Goal: Task Accomplishment & Management: Manage account settings

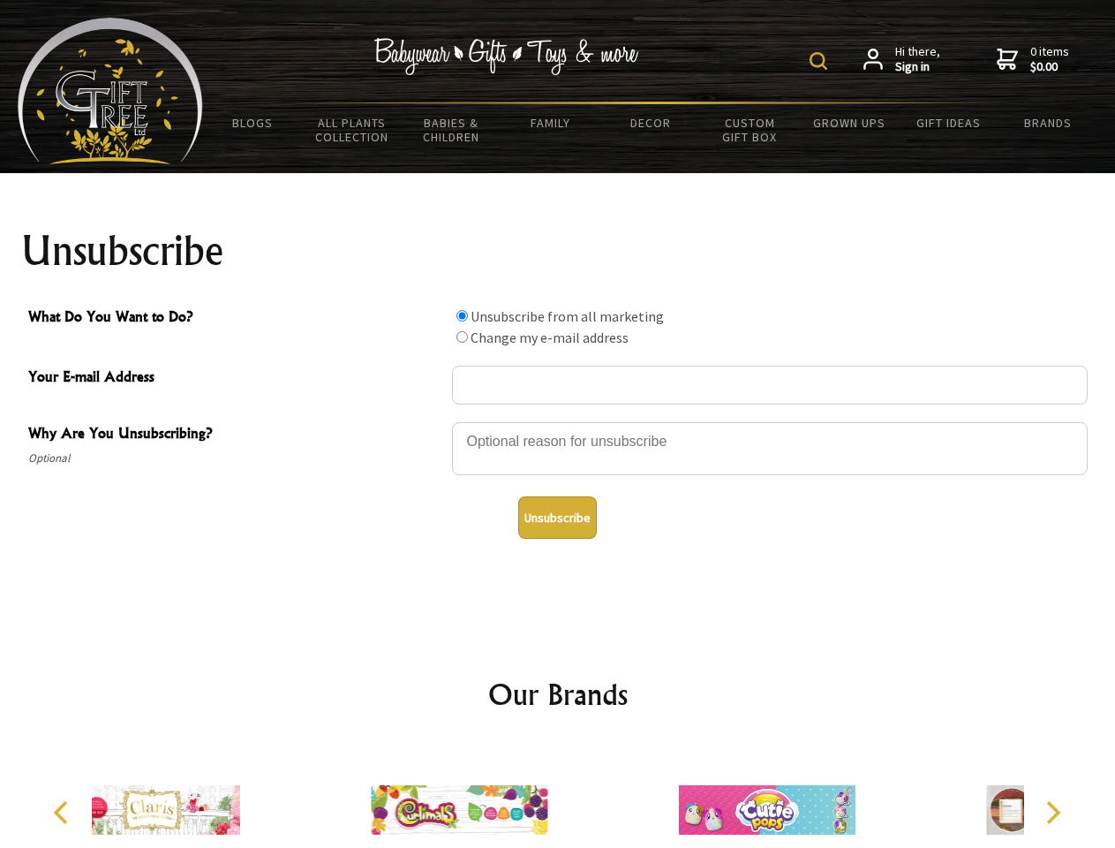
click at [821, 61] on img at bounding box center [819, 61] width 18 height 18
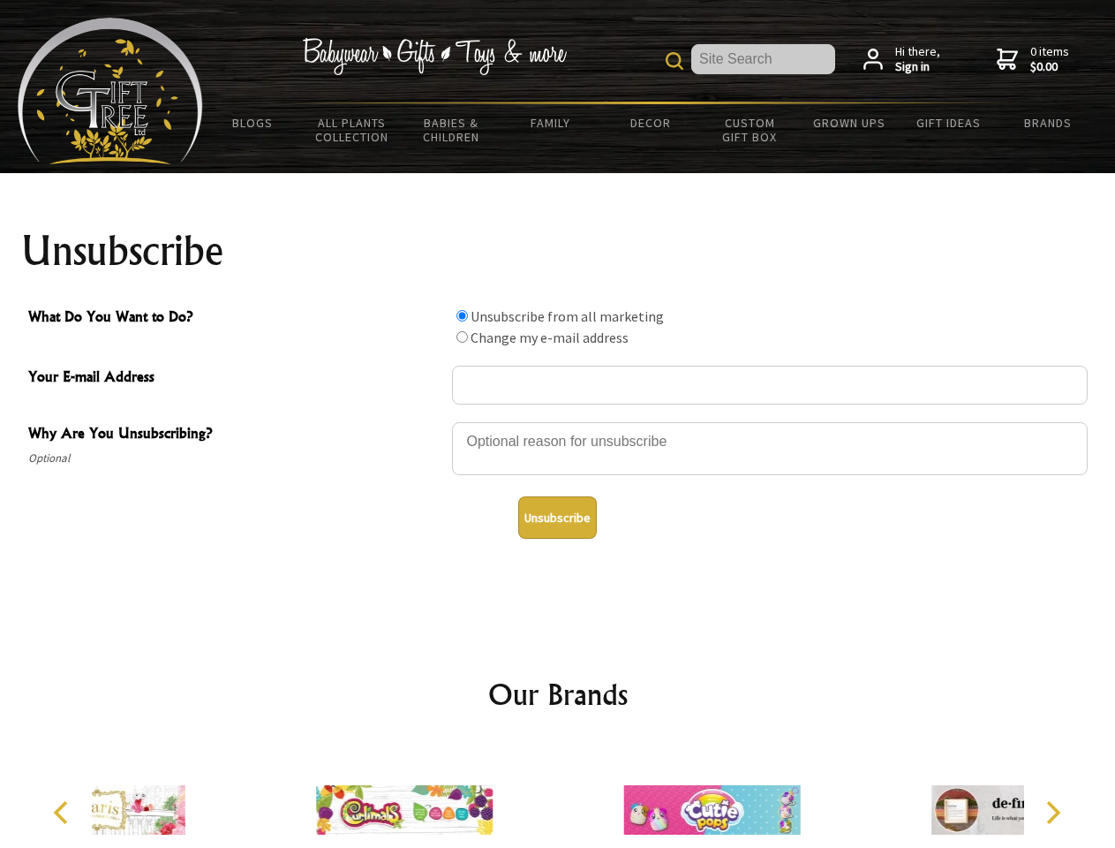
click at [558, 421] on div at bounding box center [770, 451] width 636 height 62
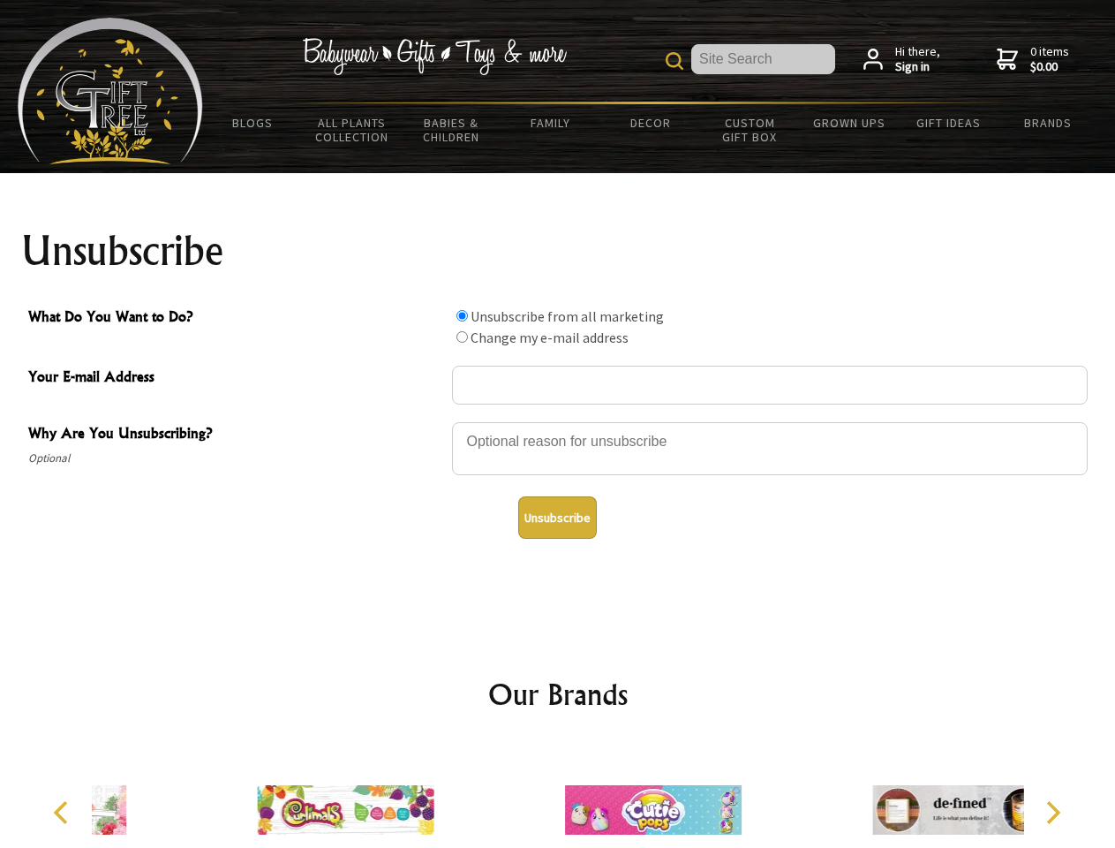
click at [462, 315] on input "What Do You Want to Do?" at bounding box center [462, 315] width 11 height 11
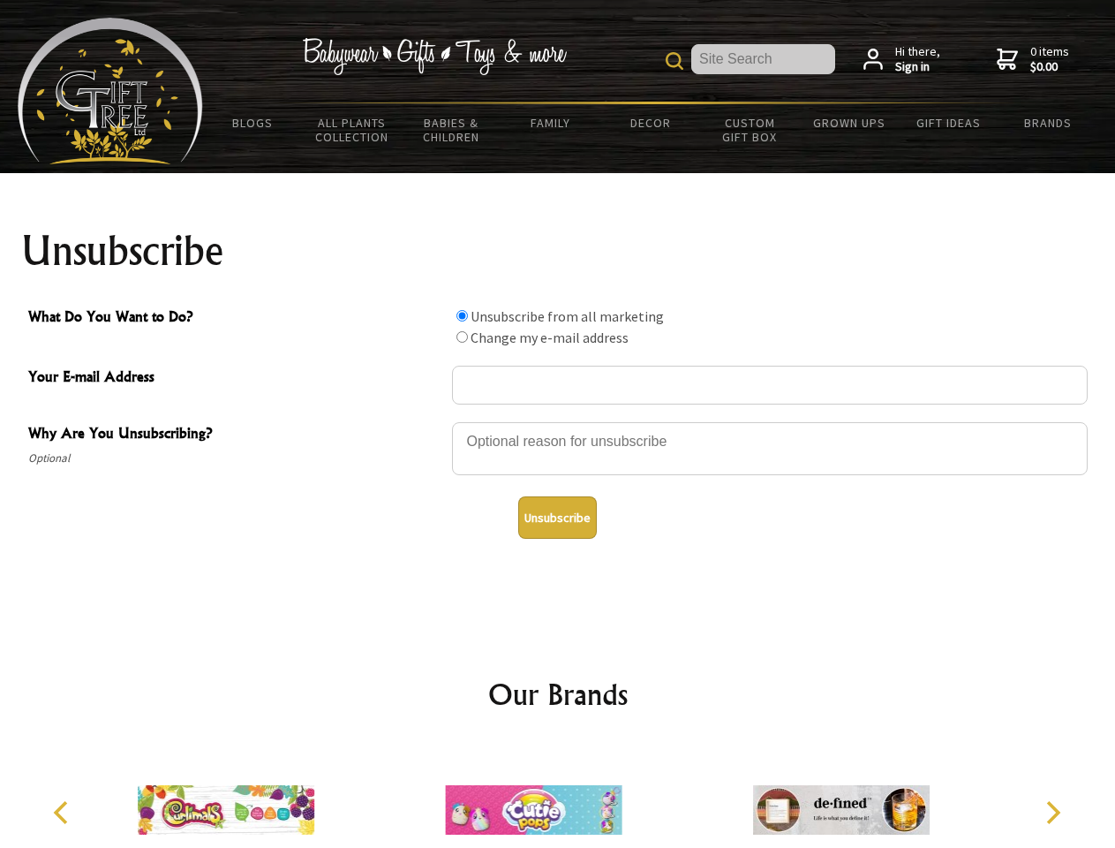
click at [462, 336] on input "What Do You Want to Do?" at bounding box center [462, 336] width 11 height 11
radio input "true"
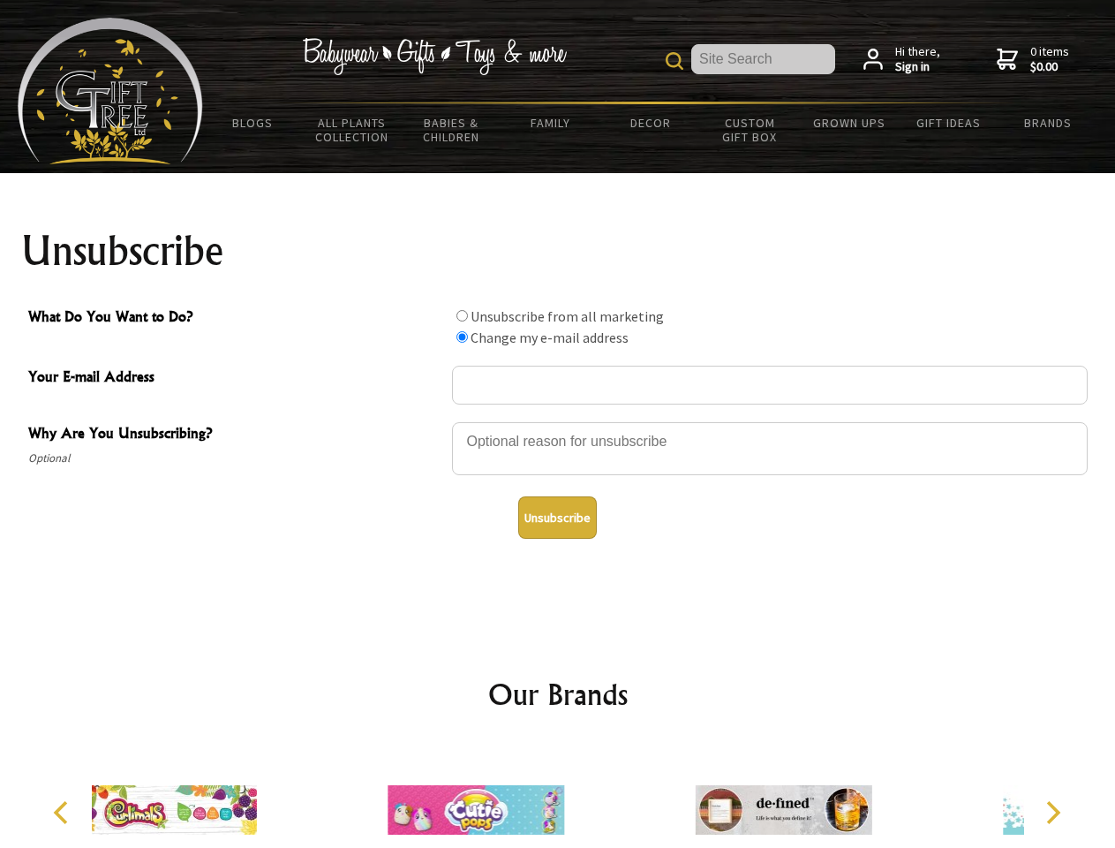
click at [557, 518] on button "Unsubscribe" at bounding box center [557, 517] width 79 height 42
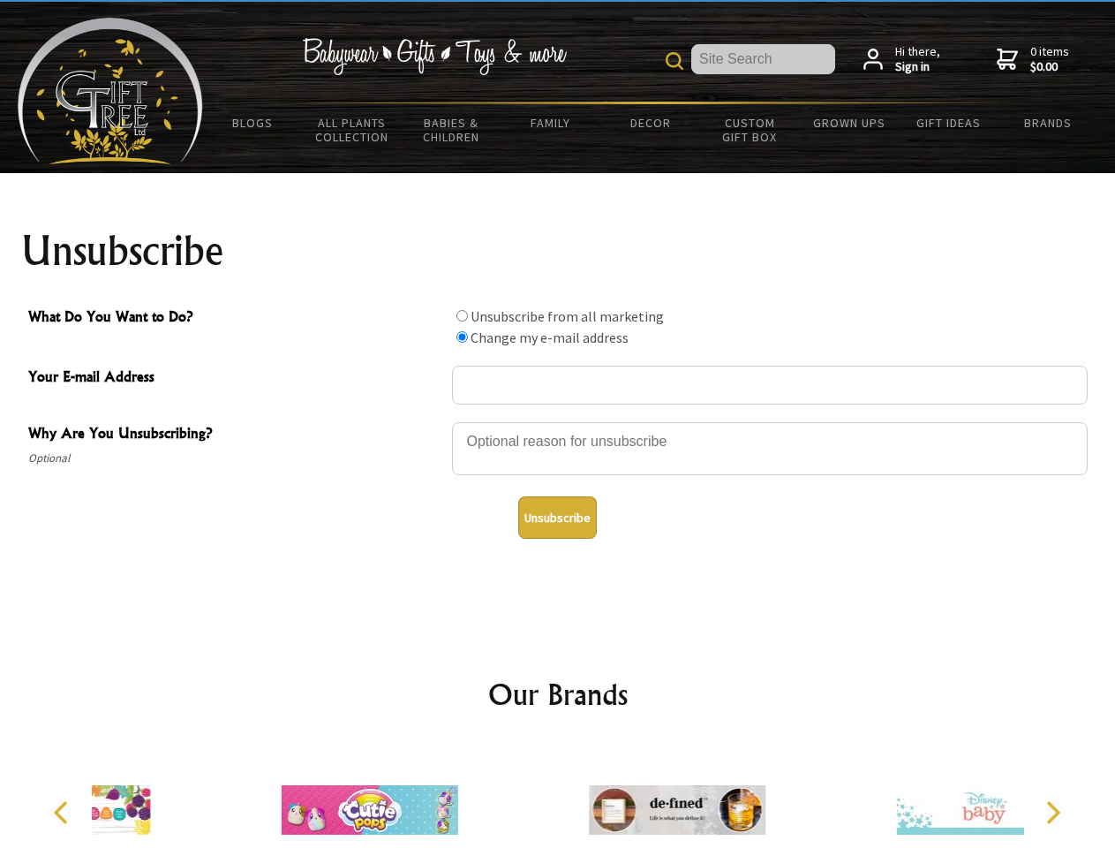
click at [64, 813] on icon "Previous" at bounding box center [62, 812] width 23 height 23
click at [1053, 813] on icon "Next" at bounding box center [1051, 812] width 23 height 23
